Goal: Task Accomplishment & Management: Complete application form

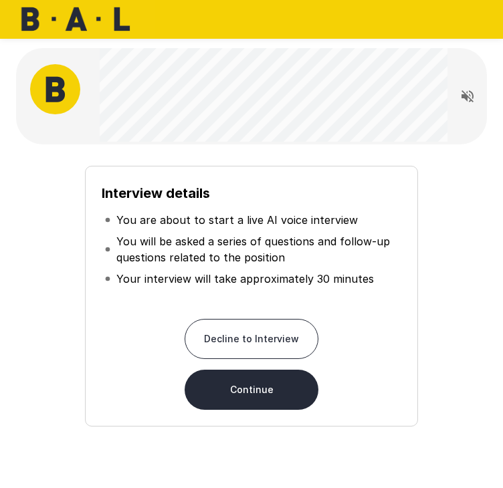
click at [255, 394] on button "Continue" at bounding box center [252, 390] width 134 height 40
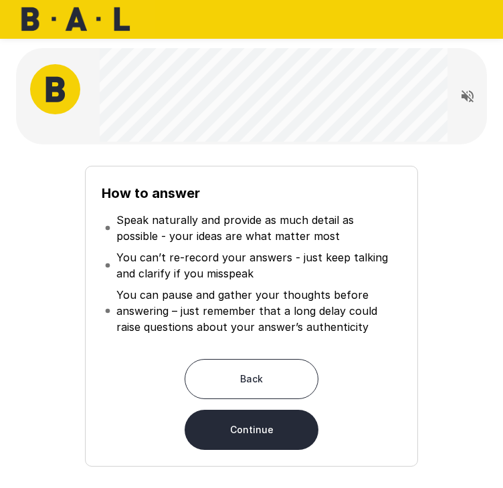
click at [289, 427] on button "Continue" at bounding box center [252, 430] width 134 height 40
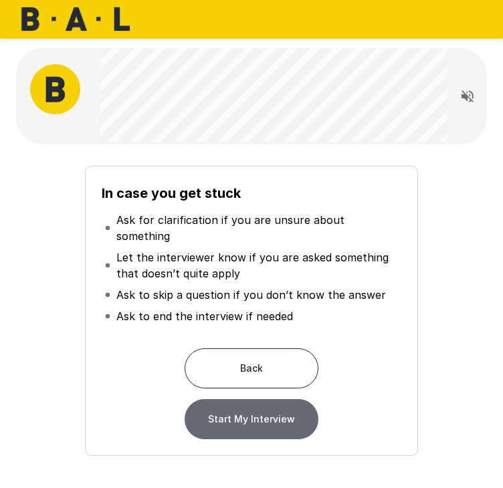
click at [280, 406] on button "Start My Interview" at bounding box center [252, 419] width 134 height 40
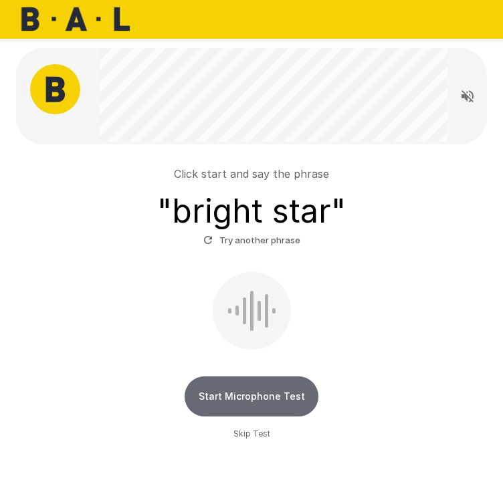
click at [246, 391] on button "Start Microphone Test" at bounding box center [252, 397] width 134 height 40
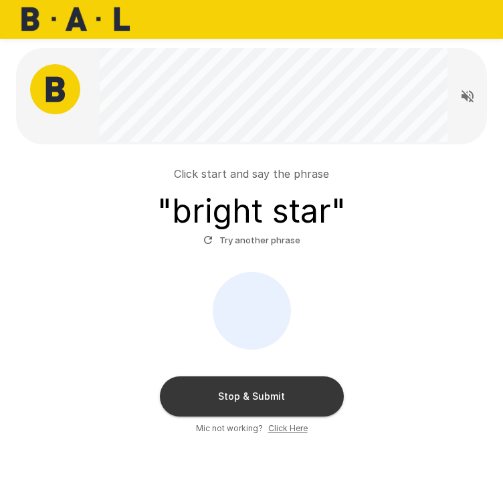
click at [278, 391] on button "Stop & Submit" at bounding box center [252, 397] width 184 height 40
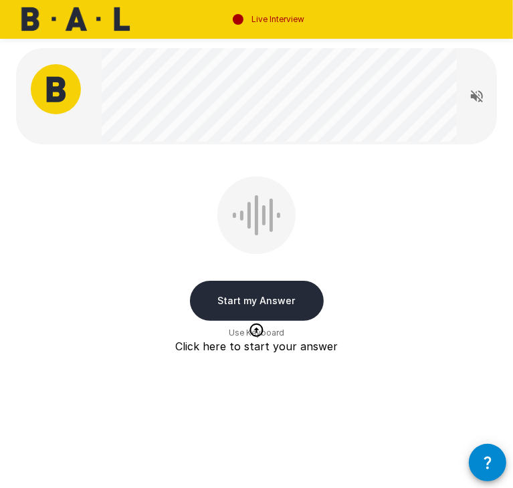
click at [280, 300] on button "Start my Answer" at bounding box center [257, 301] width 134 height 40
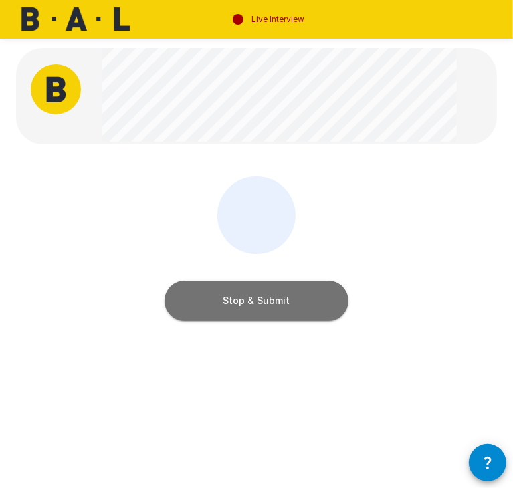
click at [278, 311] on button "Stop & Submit" at bounding box center [257, 301] width 184 height 40
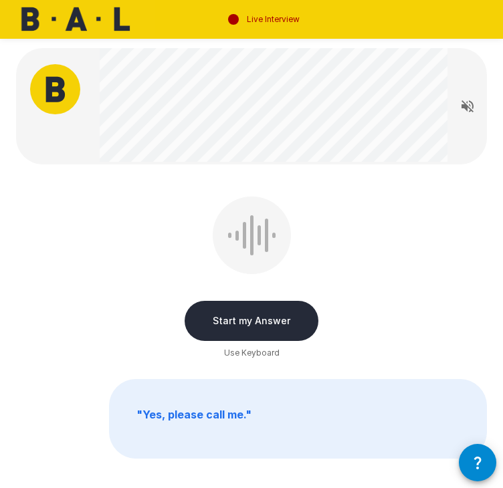
click at [268, 320] on button "Start my Answer" at bounding box center [252, 321] width 134 height 40
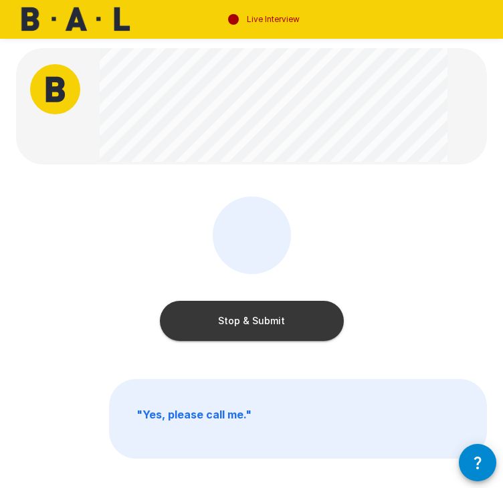
click at [268, 320] on button "Stop & Submit" at bounding box center [252, 321] width 184 height 40
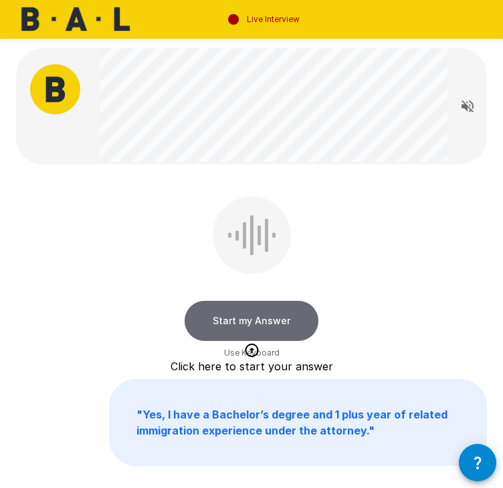
click at [266, 316] on button "Start my Answer" at bounding box center [252, 321] width 134 height 40
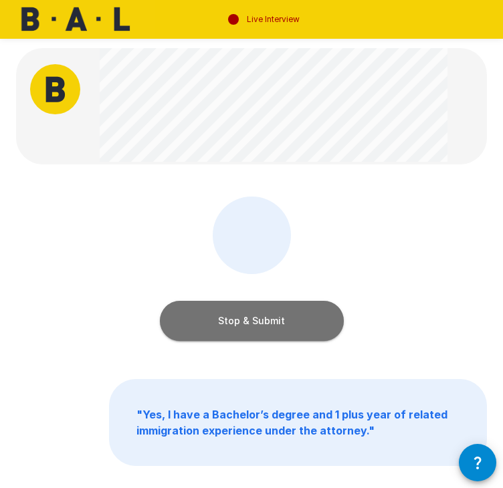
click at [266, 320] on button "Stop & Submit" at bounding box center [252, 321] width 184 height 40
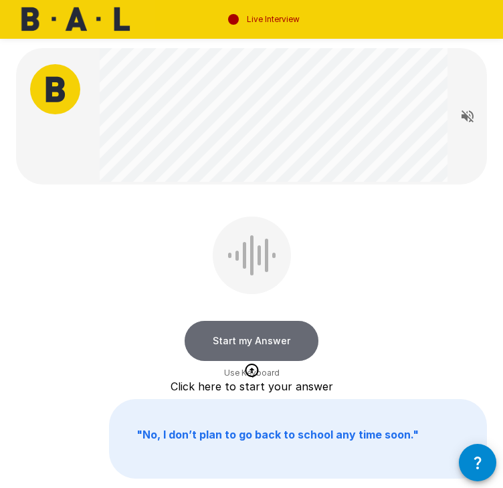
click at [266, 343] on button "Start my Answer" at bounding box center [252, 341] width 134 height 40
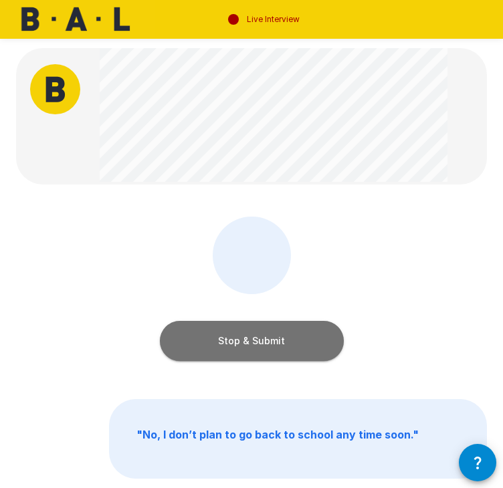
click at [266, 343] on button "Stop & Submit" at bounding box center [252, 341] width 184 height 40
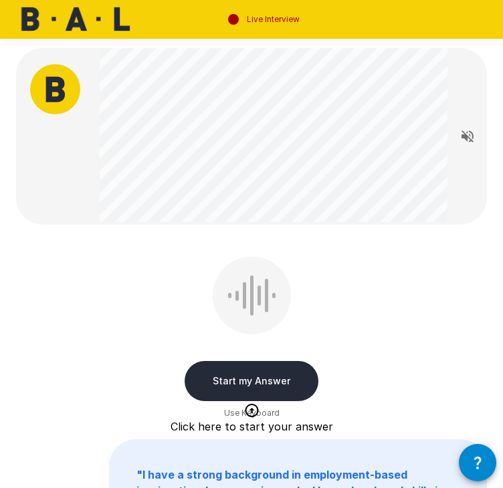
click at [251, 380] on button "Start my Answer" at bounding box center [252, 381] width 134 height 40
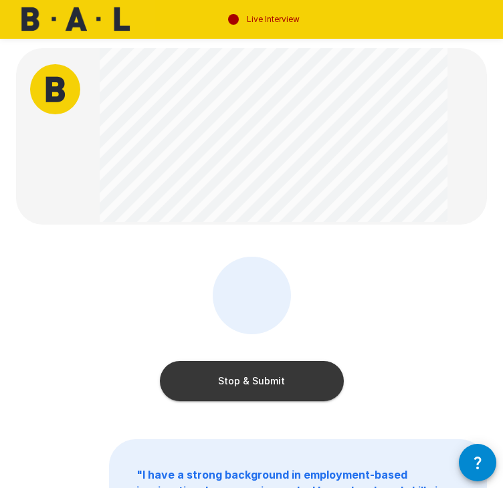
click at [251, 380] on button "Stop & Submit" at bounding box center [252, 381] width 184 height 40
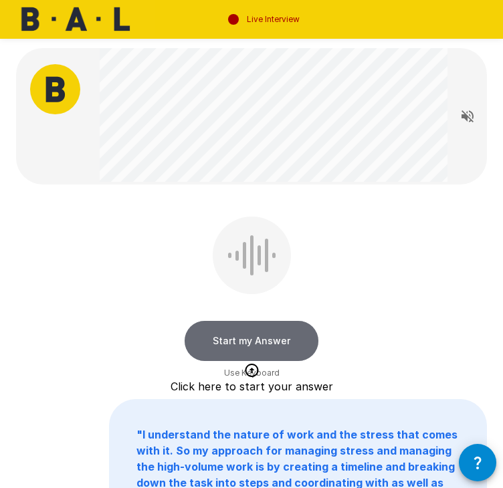
click at [259, 336] on button "Start my Answer" at bounding box center [252, 341] width 134 height 40
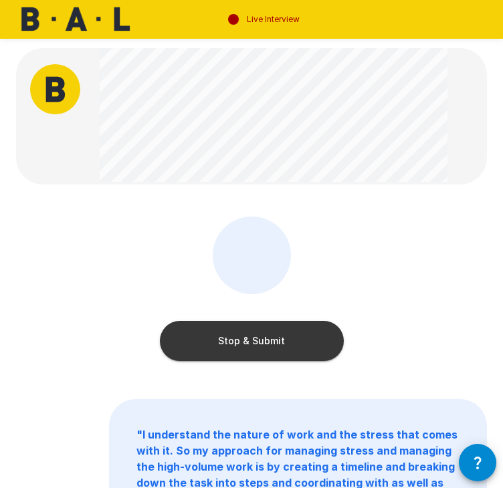
click at [259, 337] on button "Stop & Submit" at bounding box center [252, 341] width 184 height 40
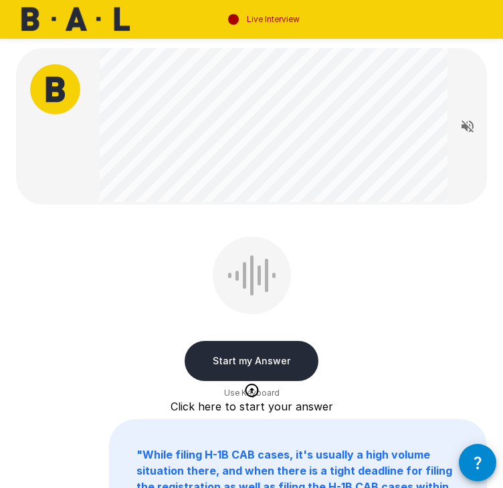
click at [261, 351] on button "Start my Answer" at bounding box center [252, 361] width 134 height 40
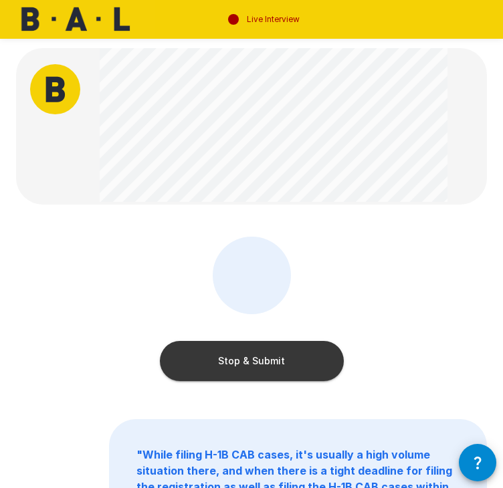
click at [275, 361] on button "Stop & Submit" at bounding box center [252, 361] width 184 height 40
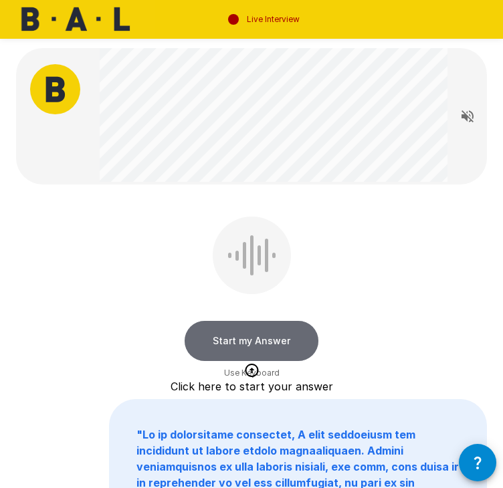
click at [268, 337] on button "Start my Answer" at bounding box center [252, 341] width 134 height 40
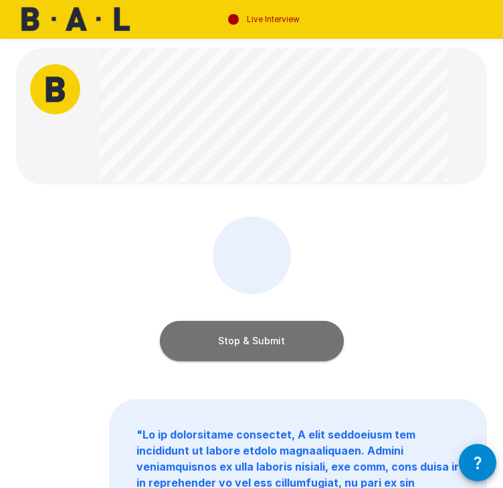
click at [270, 339] on button "Stop & Submit" at bounding box center [252, 341] width 184 height 40
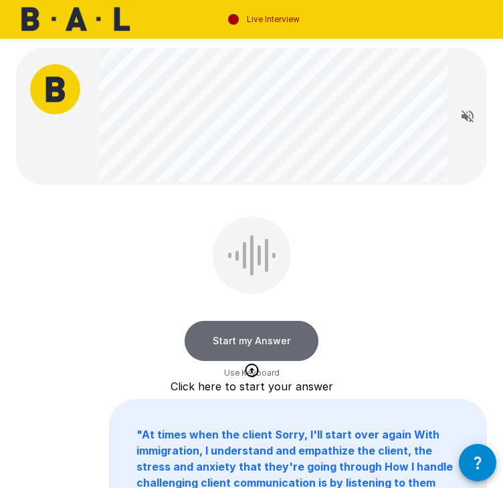
click at [280, 338] on button "Start my Answer" at bounding box center [252, 341] width 134 height 40
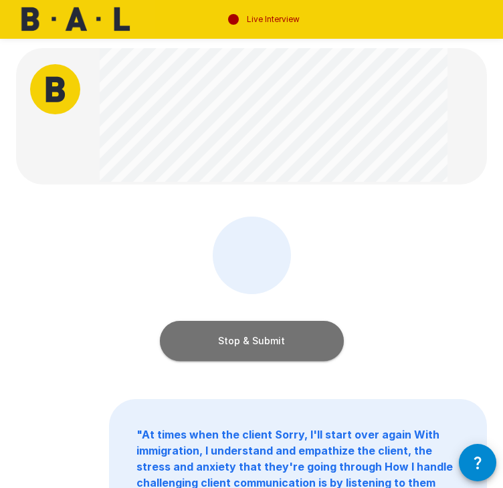
click at [281, 338] on button "Stop & Submit" at bounding box center [252, 341] width 184 height 40
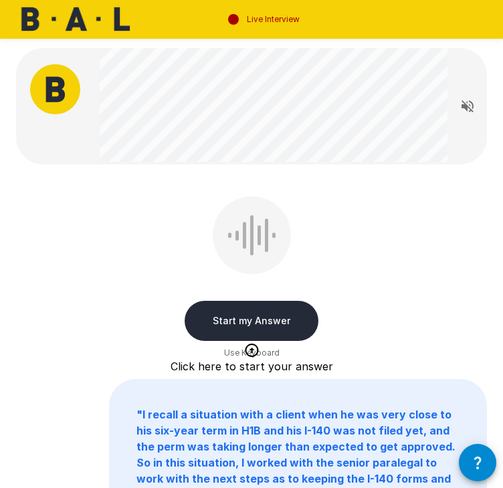
click at [284, 327] on button "Start my Answer" at bounding box center [252, 321] width 134 height 40
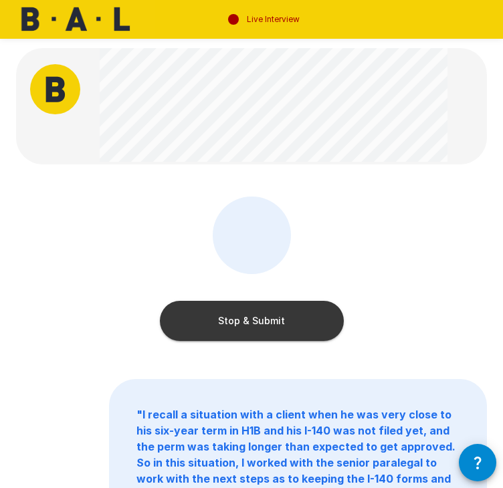
click at [286, 325] on button "Stop & Submit" at bounding box center [252, 321] width 184 height 40
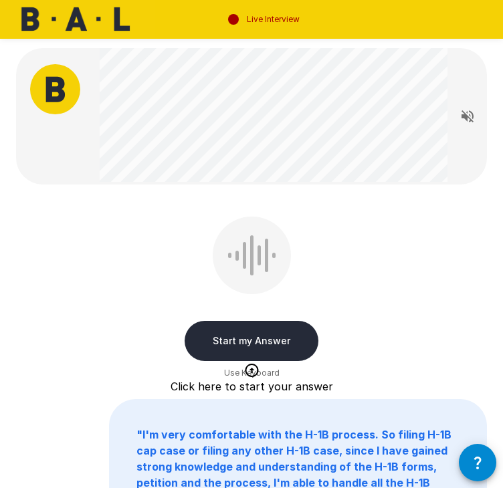
click at [280, 337] on button "Start my Answer" at bounding box center [252, 341] width 134 height 40
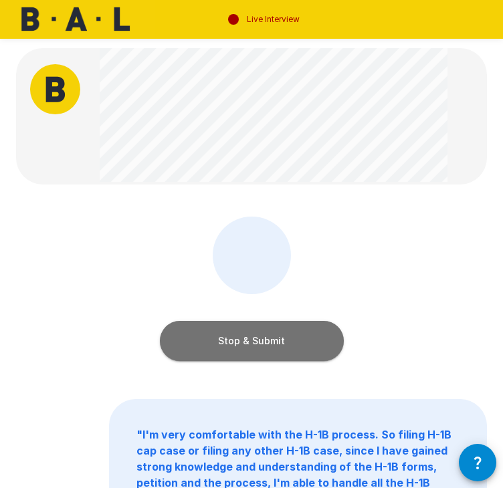
click at [280, 337] on button "Stop & Submit" at bounding box center [252, 341] width 184 height 40
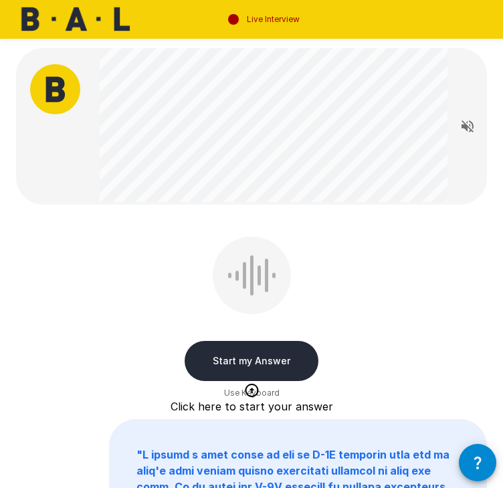
click at [233, 358] on button "Start my Answer" at bounding box center [252, 361] width 134 height 40
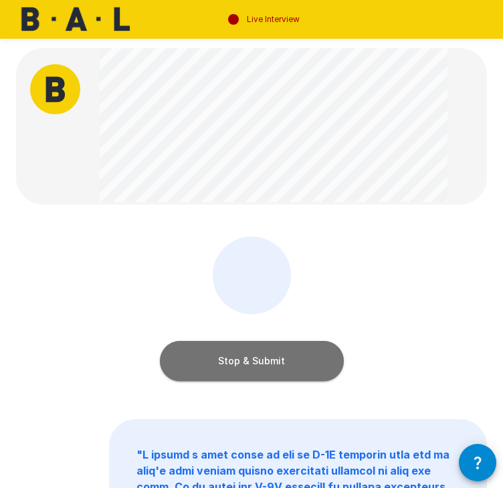
click at [236, 363] on button "Stop & Submit" at bounding box center [252, 361] width 184 height 40
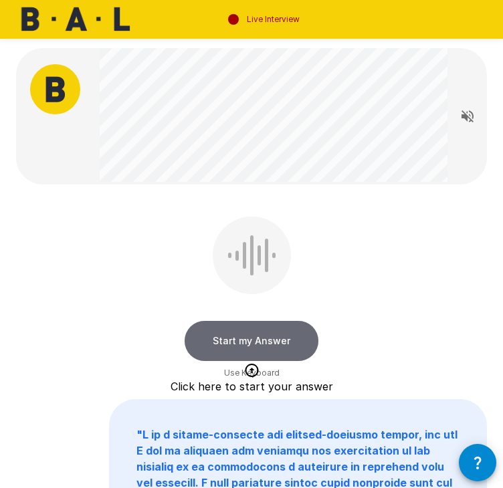
click at [286, 338] on button "Start my Answer" at bounding box center [252, 341] width 134 height 40
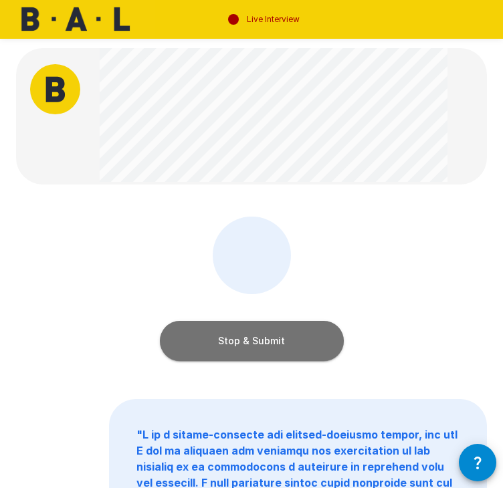
click at [229, 339] on button "Stop & Submit" at bounding box center [252, 341] width 184 height 40
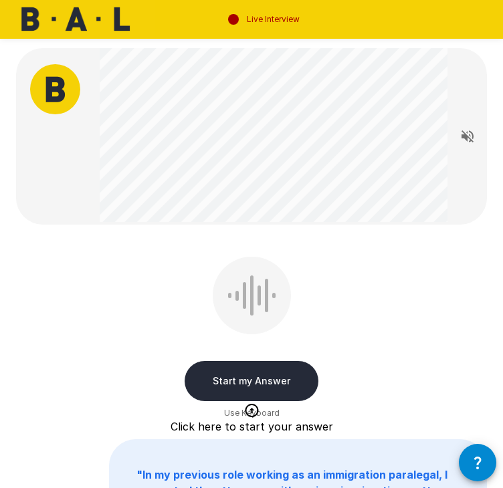
click at [258, 380] on button "Start my Answer" at bounding box center [252, 381] width 134 height 40
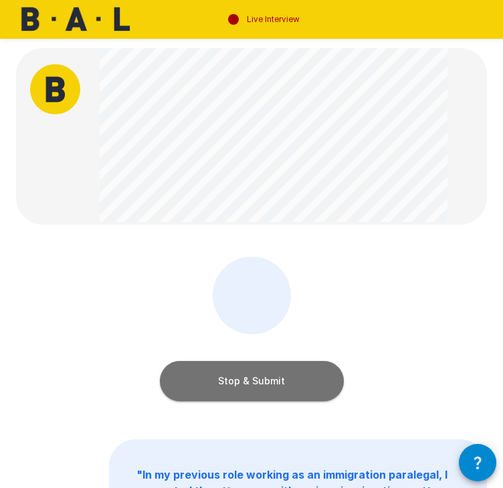
click at [257, 378] on button "Stop & Submit" at bounding box center [252, 381] width 184 height 40
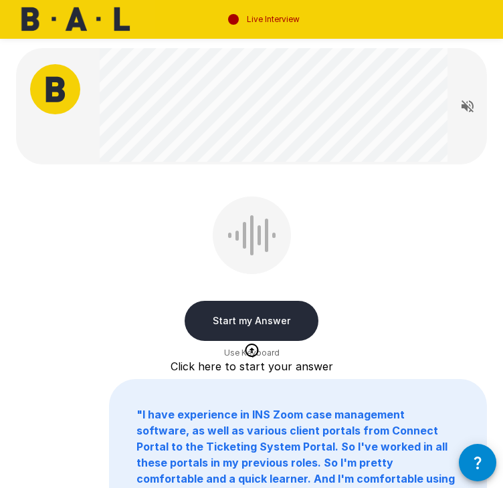
click at [258, 319] on button "Start my Answer" at bounding box center [252, 321] width 134 height 40
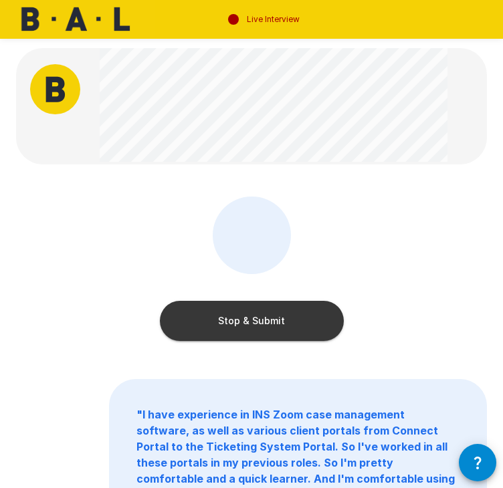
click at [256, 315] on button "Stop & Submit" at bounding box center [252, 321] width 184 height 40
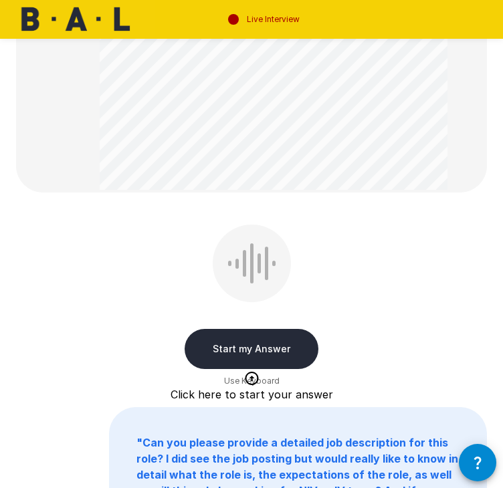
scroll to position [937, 0]
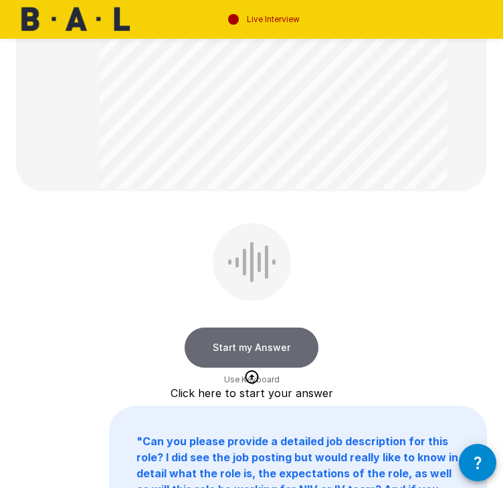
click at [244, 347] on button "Start my Answer" at bounding box center [252, 348] width 134 height 40
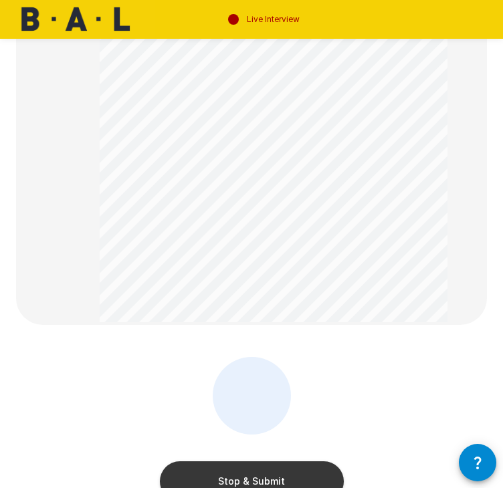
scroll to position [870, 0]
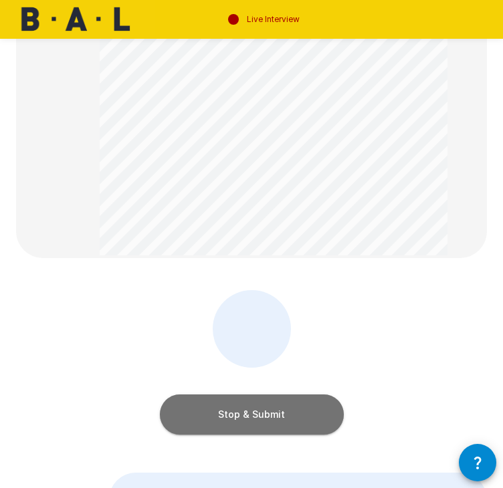
click at [271, 417] on button "Stop & Submit" at bounding box center [252, 415] width 184 height 40
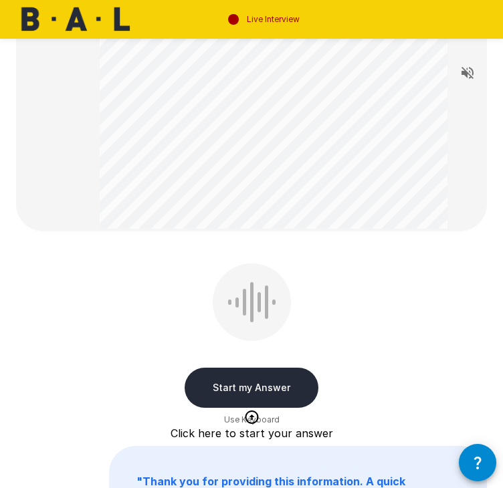
scroll to position [201, 0]
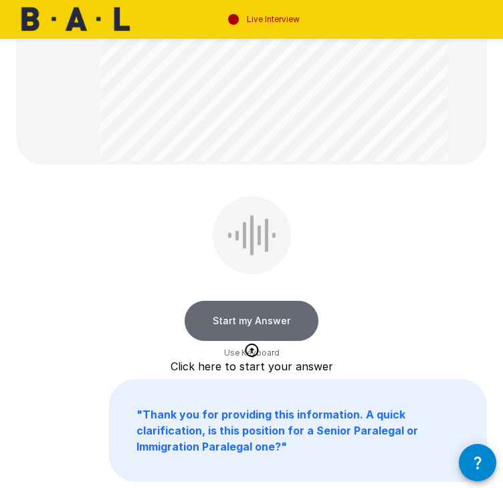
click at [258, 325] on button "Start my Answer" at bounding box center [252, 321] width 134 height 40
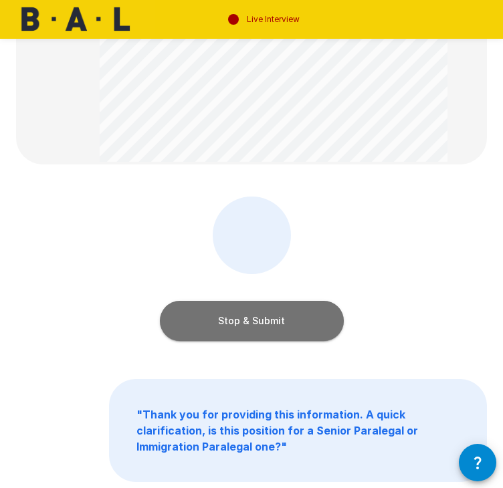
click at [258, 323] on button "Stop & Submit" at bounding box center [252, 321] width 184 height 40
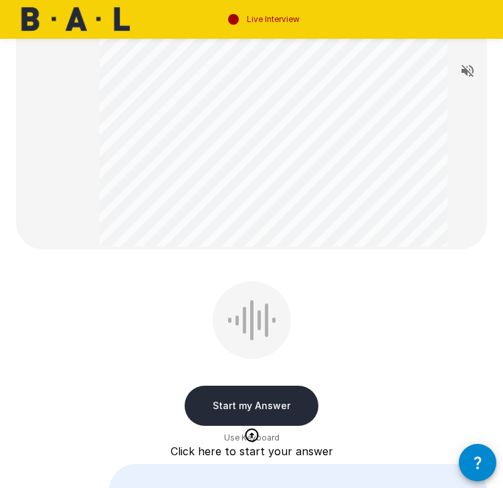
scroll to position [134, 0]
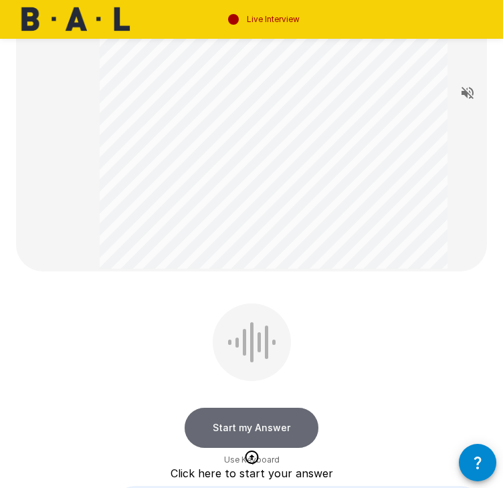
click at [261, 426] on button "Start my Answer" at bounding box center [252, 428] width 134 height 40
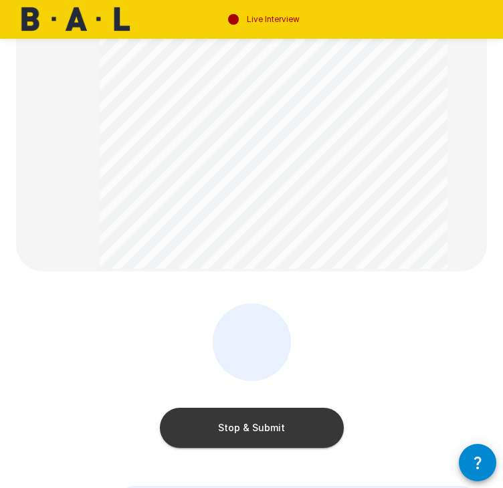
click at [261, 426] on button "Stop & Submit" at bounding box center [252, 428] width 184 height 40
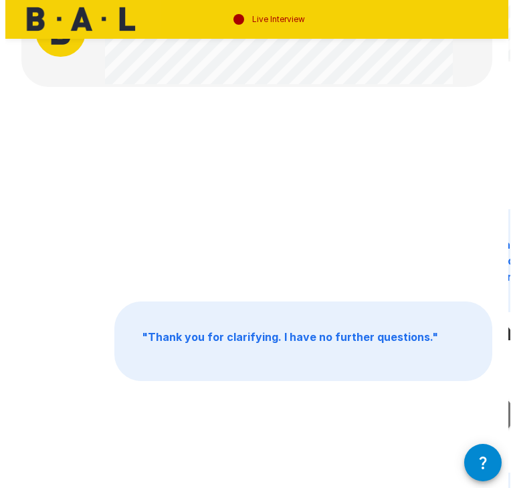
scroll to position [0, 0]
